Goal: Check status: Check status

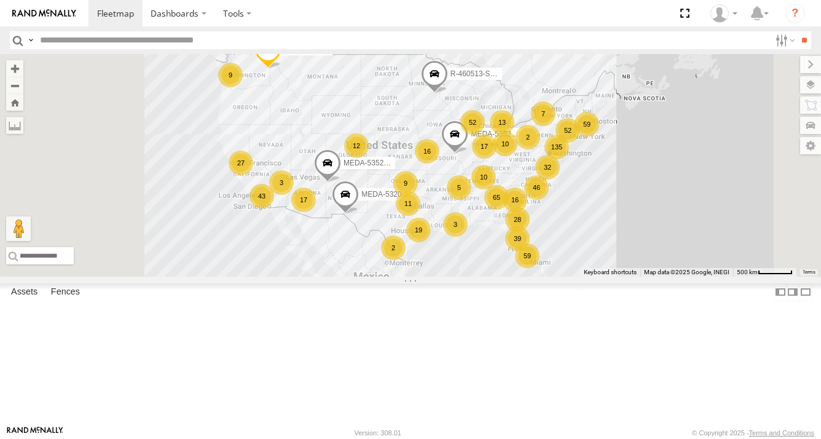
click at [68, 39] on input "text" at bounding box center [402, 40] width 735 height 18
type input "******"
click at [797, 38] on input "**" at bounding box center [804, 40] width 14 height 18
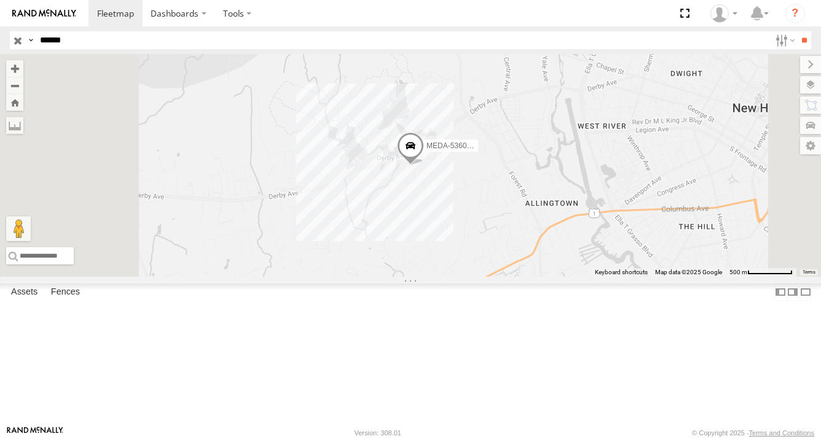
click at [424, 165] on span at bounding box center [410, 148] width 27 height 33
